Goal: Task Accomplishment & Management: Manage account settings

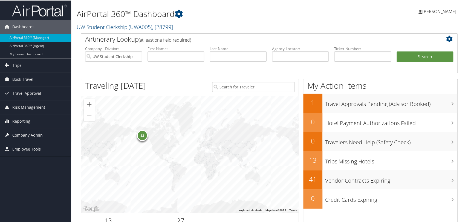
click at [25, 136] on span "Company Admin" at bounding box center [27, 135] width 30 height 14
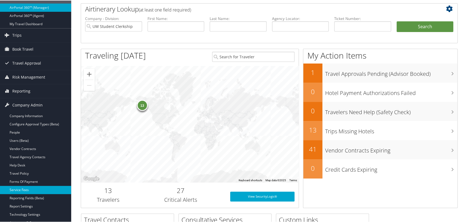
scroll to position [30, 0]
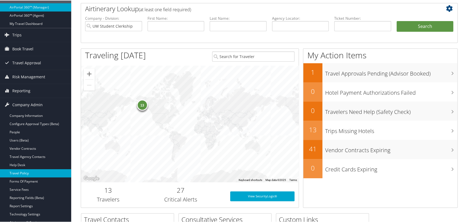
click at [27, 172] on link "Travel Policy" at bounding box center [35, 173] width 71 height 8
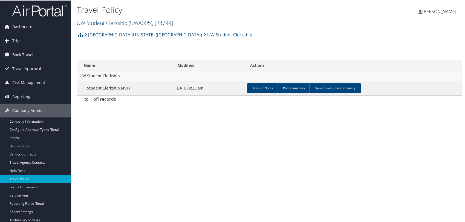
click at [131, 22] on span "( UWA005 )" at bounding box center [141, 22] width 24 height 7
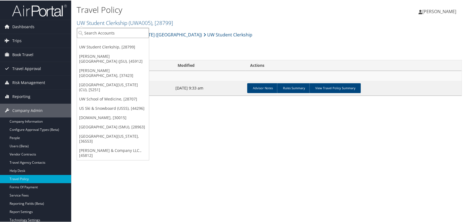
click at [123, 33] on input "search" at bounding box center [113, 32] width 72 height 10
type input "r"
type input "rim"
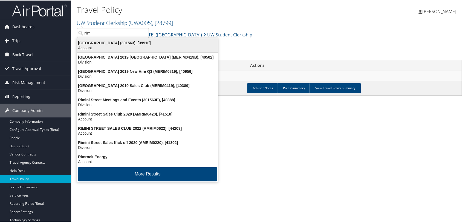
click at [117, 41] on div "Rimini Street (301563), [39910]" at bounding box center [147, 42] width 147 height 5
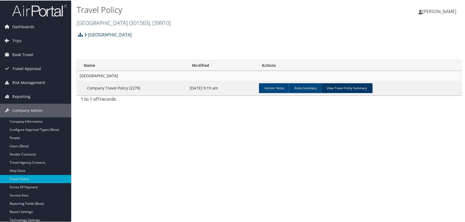
click at [341, 86] on link "View Travel Policy Summary" at bounding box center [346, 88] width 51 height 10
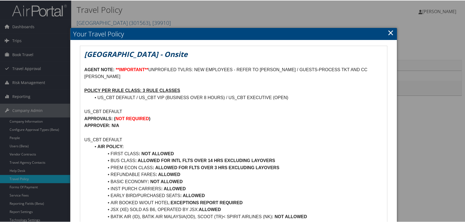
click at [390, 32] on link "×" at bounding box center [390, 32] width 6 height 11
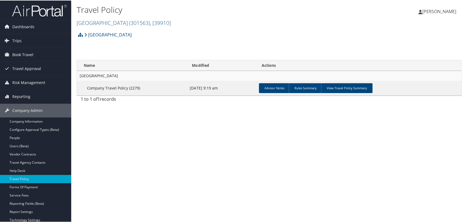
click at [37, 10] on img at bounding box center [39, 10] width 55 height 13
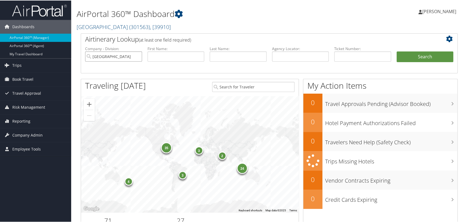
click at [137, 57] on input "Rimini Street" at bounding box center [113, 56] width 57 height 10
click at [277, 55] on input "text" at bounding box center [300, 56] width 57 height 10
paste input "DM9JMV"
type input "DM9JMV"
click at [396, 51] on button "Search" at bounding box center [424, 56] width 57 height 11
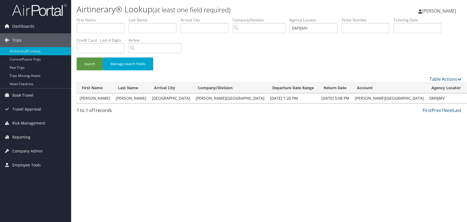
click at [467, 97] on link "View" at bounding box center [472, 97] width 8 height 5
click at [307, 30] on input "DM9JMV" at bounding box center [313, 28] width 48 height 10
paste input "N250M"
type input "DN250M"
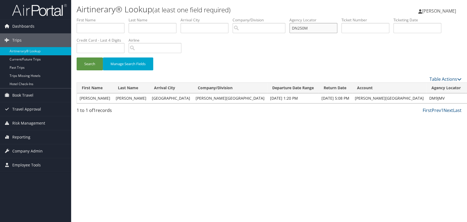
click at [77, 57] on button "Search" at bounding box center [90, 63] width 26 height 13
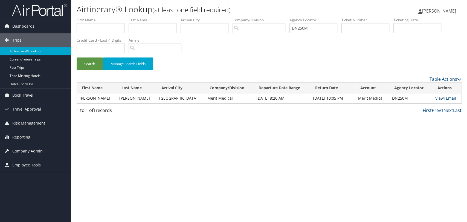
click at [435, 99] on link "View" at bounding box center [439, 97] width 8 height 5
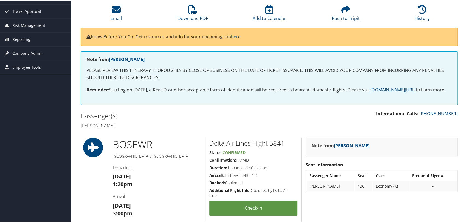
scroll to position [61, 0]
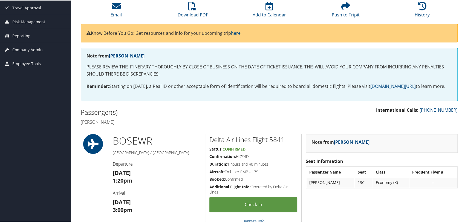
drag, startPoint x: 124, startPoint y: 130, endPoint x: 77, endPoint y: 124, distance: 46.7
click at [77, 124] on div "Passenger(s) Francesca Gilkey" at bounding box center [173, 116] width 193 height 21
copy h4 "Francesca Gilkey"
click at [190, 10] on icon at bounding box center [192, 5] width 9 height 9
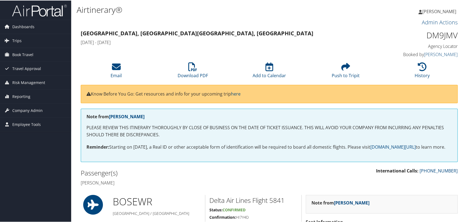
click at [35, 16] on img at bounding box center [39, 10] width 55 height 13
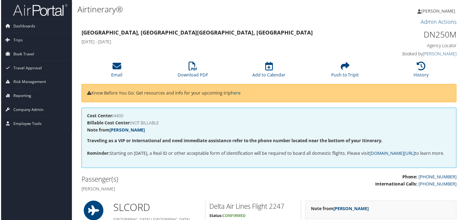
drag, startPoint x: 80, startPoint y: 190, endPoint x: 105, endPoint y: 202, distance: 28.0
click at [81, 184] on h2 "Passenger(s)" at bounding box center [173, 179] width 184 height 9
click at [126, 192] on h4 "[PERSON_NAME]" at bounding box center [173, 189] width 184 height 6
drag, startPoint x: 125, startPoint y: 197, endPoint x: 80, endPoint y: 197, distance: 44.3
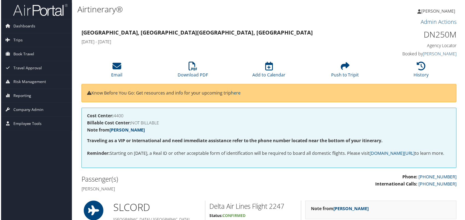
click at [81, 192] on h4 "[PERSON_NAME]" at bounding box center [173, 189] width 184 height 6
copy h4 "[PERSON_NAME]"
click at [186, 71] on li "Download PDF" at bounding box center [192, 70] width 76 height 22
click at [425, 36] on h1 "DN250M" at bounding box center [413, 34] width 88 height 11
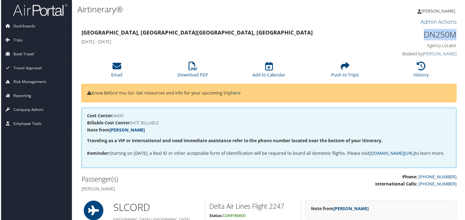
copy h1 "DN250M"
drag, startPoint x: 123, startPoint y: 196, endPoint x: 77, endPoint y: 194, distance: 45.5
click at [77, 194] on div "Passenger(s) [PERSON_NAME]" at bounding box center [173, 184] width 193 height 21
copy h4 "[PERSON_NAME]"
click at [30, 108] on span "Company Admin" at bounding box center [27, 110] width 30 height 14
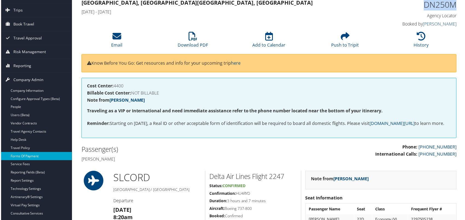
scroll to position [30, 0]
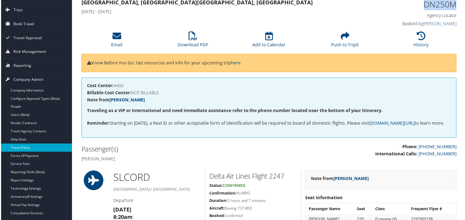
click at [30, 145] on link "Travel Policy" at bounding box center [35, 148] width 71 height 8
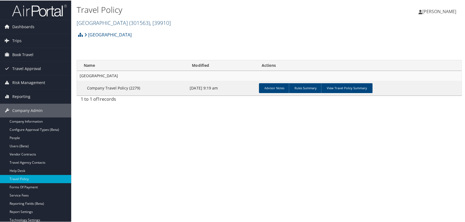
click at [129, 20] on span "( 301563 )" at bounding box center [139, 22] width 21 height 7
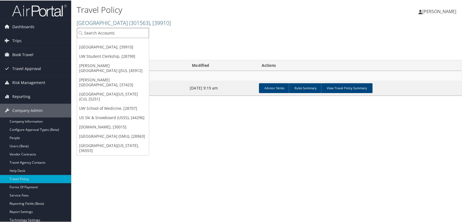
click at [126, 32] on input "search" at bounding box center [113, 32] width 72 height 10
type input "uw stu"
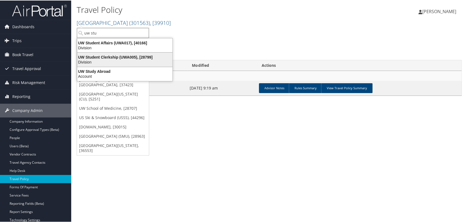
click at [122, 59] on div "Division" at bounding box center [125, 61] width 102 height 5
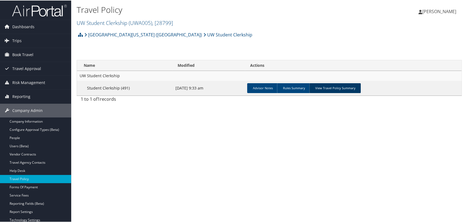
click at [333, 87] on link "View Travel Policy Summary" at bounding box center [334, 88] width 51 height 10
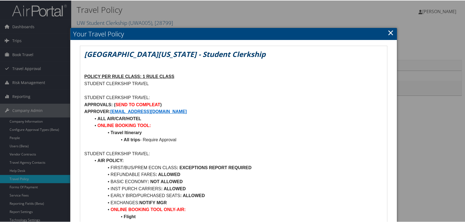
click at [388, 36] on link "×" at bounding box center [390, 32] width 6 height 11
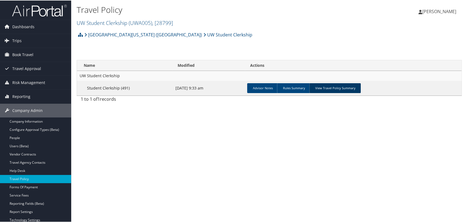
click at [324, 86] on link "View Travel Policy Summary" at bounding box center [334, 88] width 51 height 10
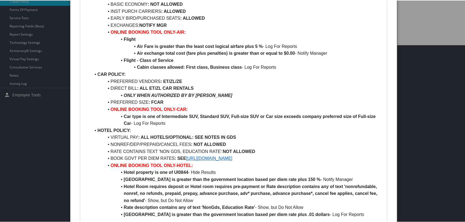
scroll to position [182, 0]
